Goal: Check status: Check status

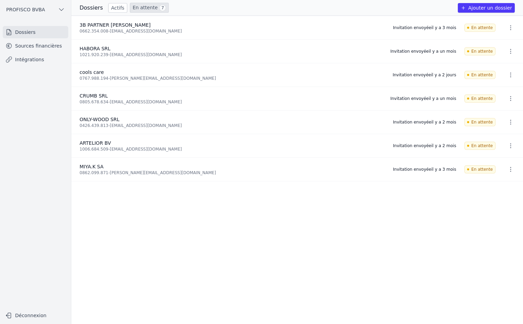
click at [140, 12] on link "En attente 7" at bounding box center [149, 8] width 39 height 10
click at [148, 10] on link "En attente 7" at bounding box center [149, 8] width 39 height 10
click at [141, 9] on link "En attente 7" at bounding box center [149, 8] width 39 height 10
